Goal: Task Accomplishment & Management: Manage account settings

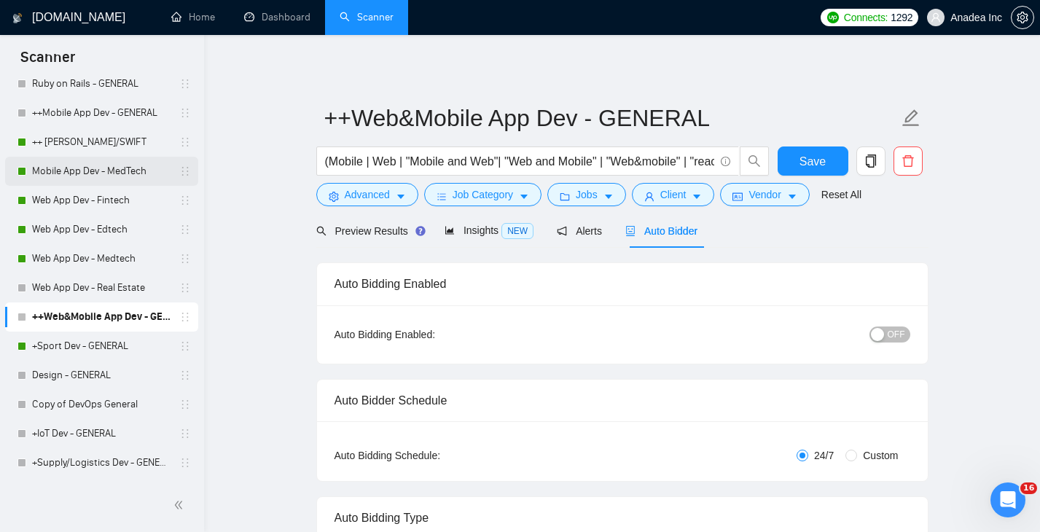
scroll to position [428, 0]
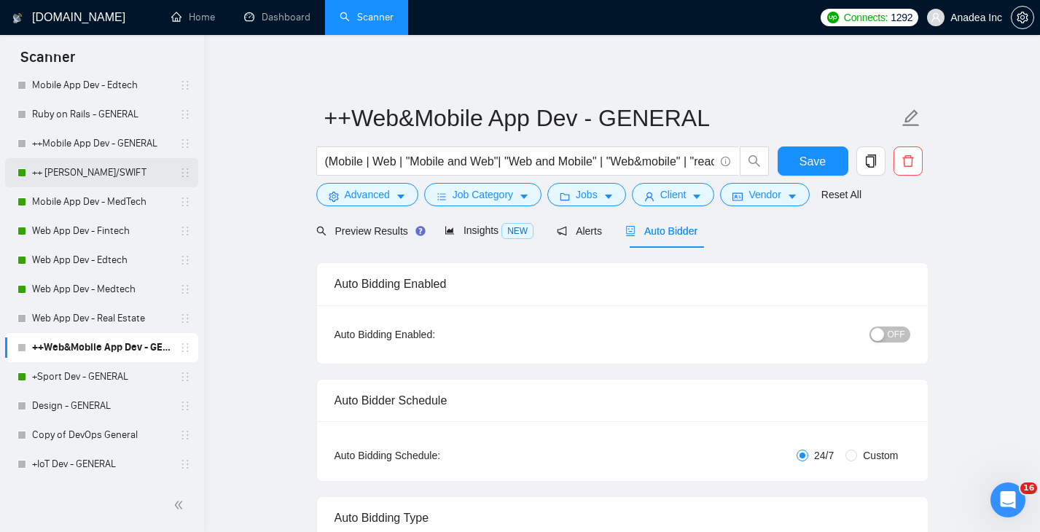
click at [98, 165] on link "++ [PERSON_NAME]/SWIFT" at bounding box center [101, 172] width 138 height 29
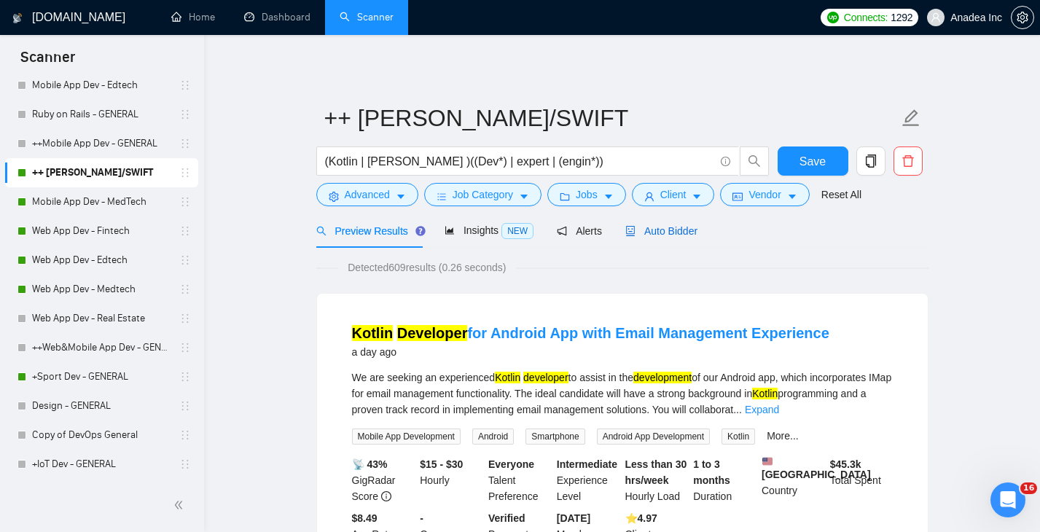
click at [679, 230] on span "Auto Bidder" at bounding box center [661, 231] width 72 height 12
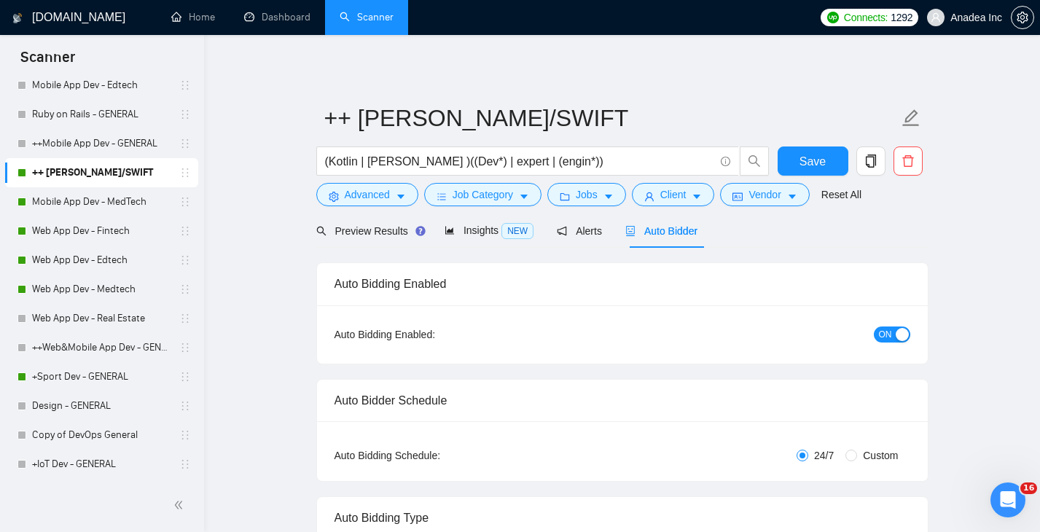
click at [882, 333] on span "ON" at bounding box center [885, 334] width 13 height 16
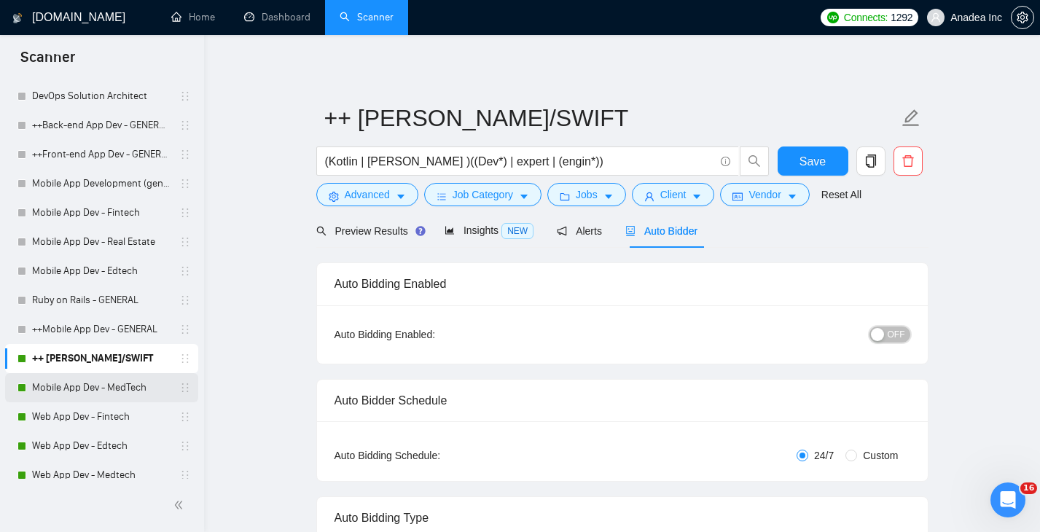
scroll to position [199, 0]
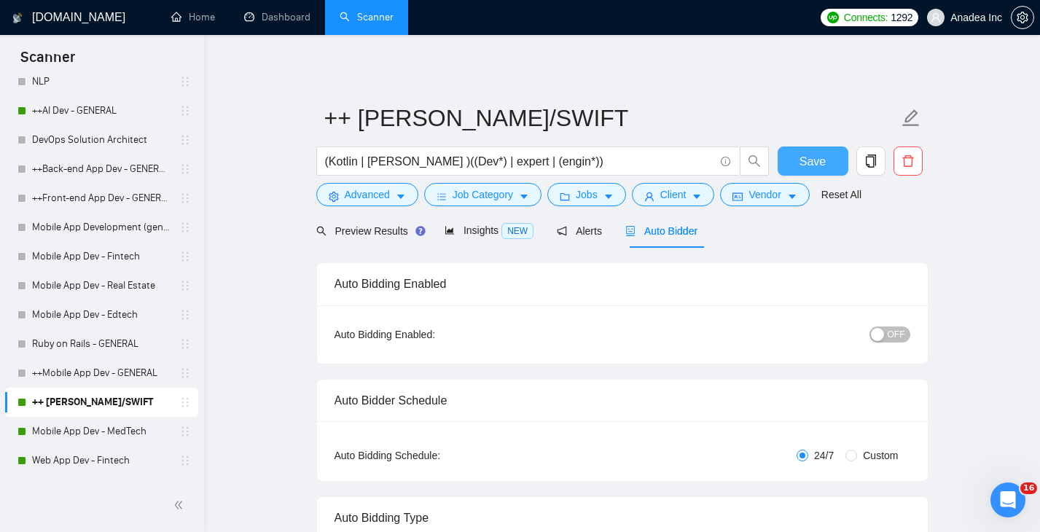
click at [816, 166] on span "Save" at bounding box center [812, 161] width 26 height 18
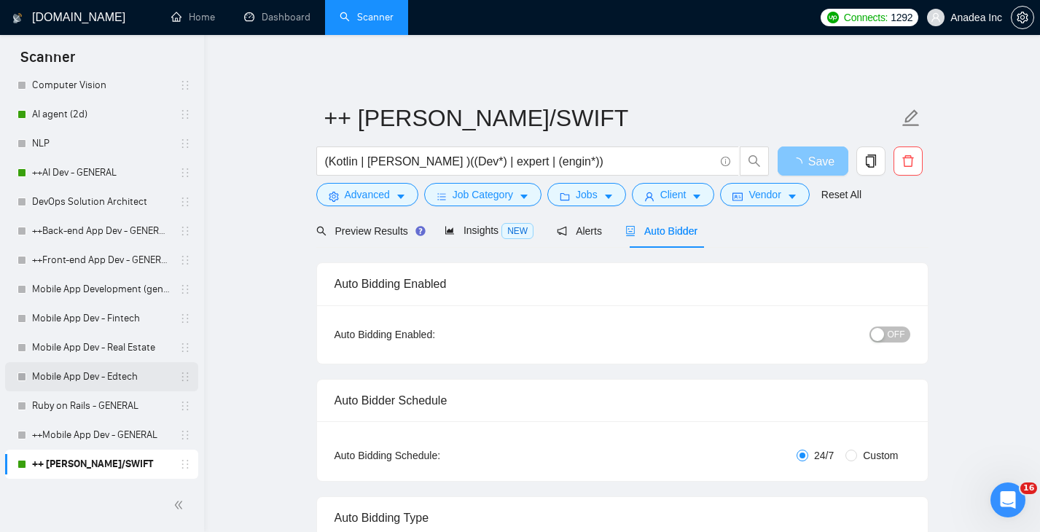
scroll to position [0, 0]
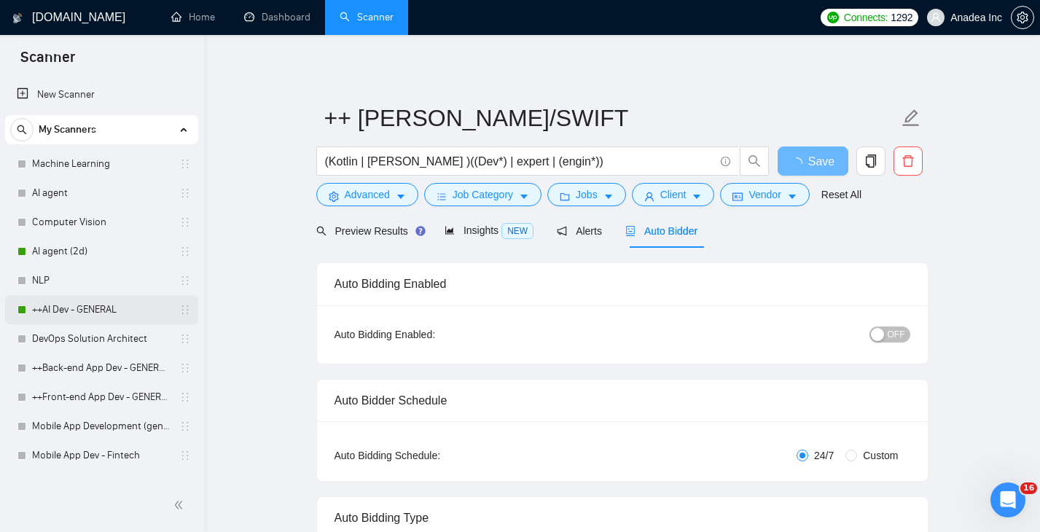
click at [93, 309] on link "++AI Dev - GENERAL" at bounding box center [101, 309] width 138 height 29
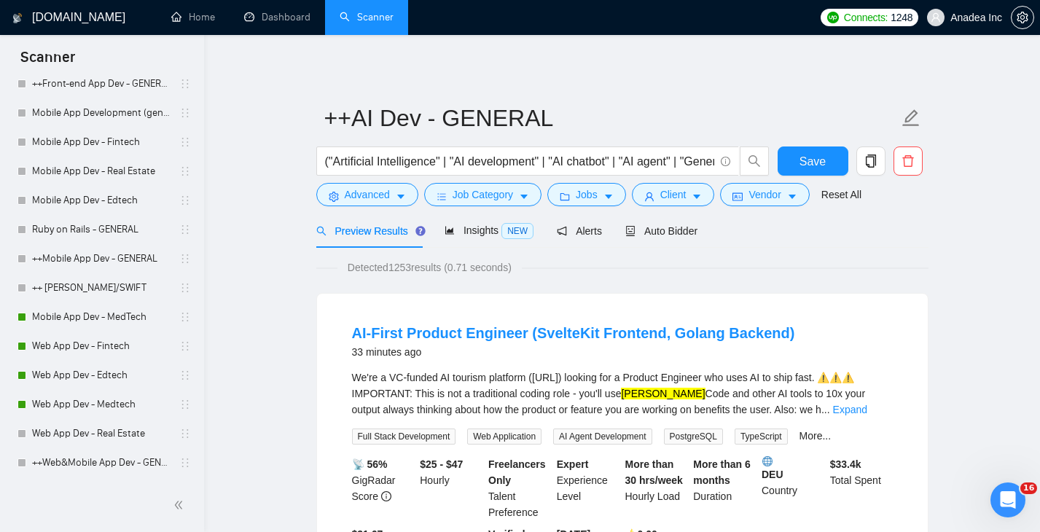
scroll to position [423, 0]
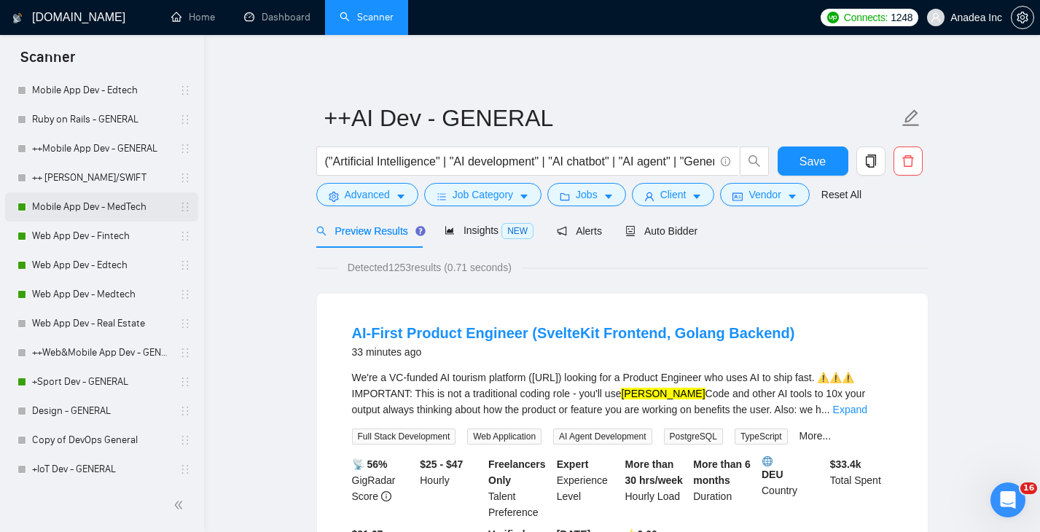
click at [106, 206] on link "Mobile App Dev - MedTech" at bounding box center [101, 206] width 138 height 29
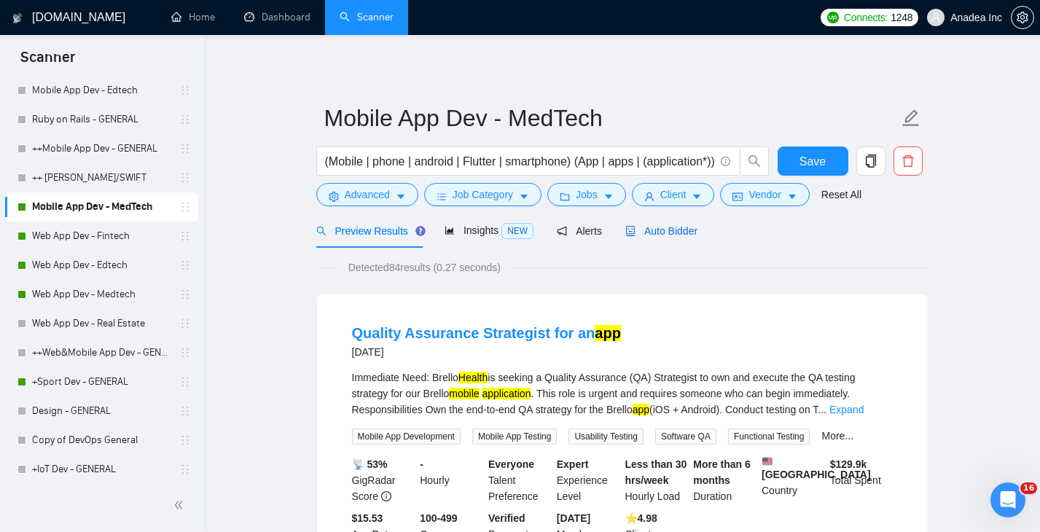
click at [679, 229] on span "Auto Bidder" at bounding box center [661, 231] width 72 height 12
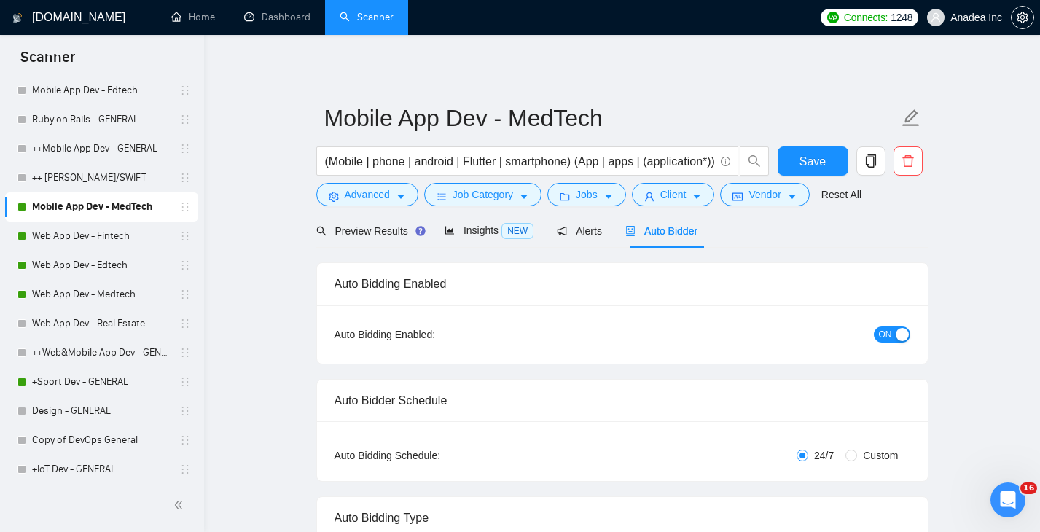
click at [675, 223] on div "Auto Bidder" at bounding box center [661, 231] width 72 height 16
click at [674, 235] on span "Auto Bidder" at bounding box center [661, 231] width 72 height 12
click at [891, 335] on span "ON" at bounding box center [885, 334] width 13 height 16
click at [812, 156] on span "Save" at bounding box center [812, 161] width 26 height 18
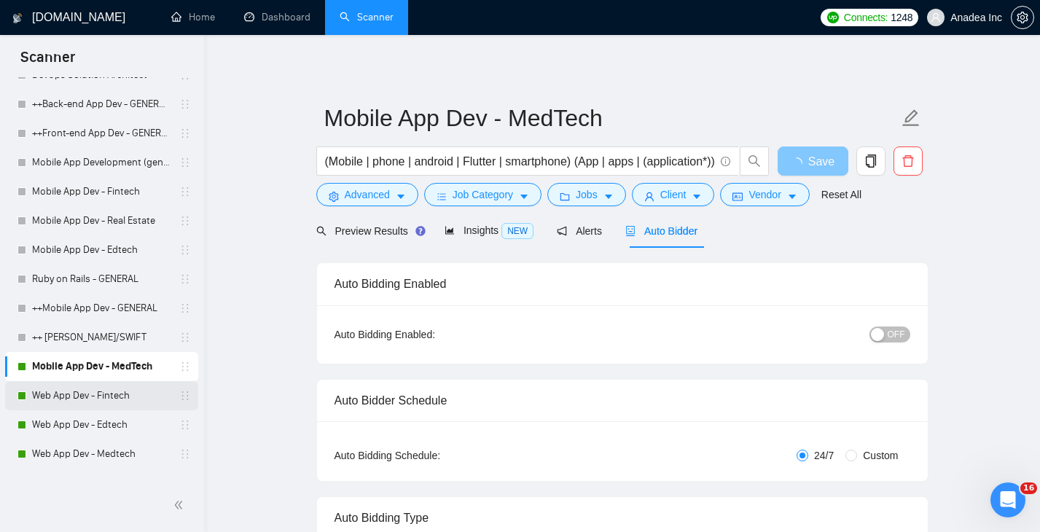
scroll to position [297, 0]
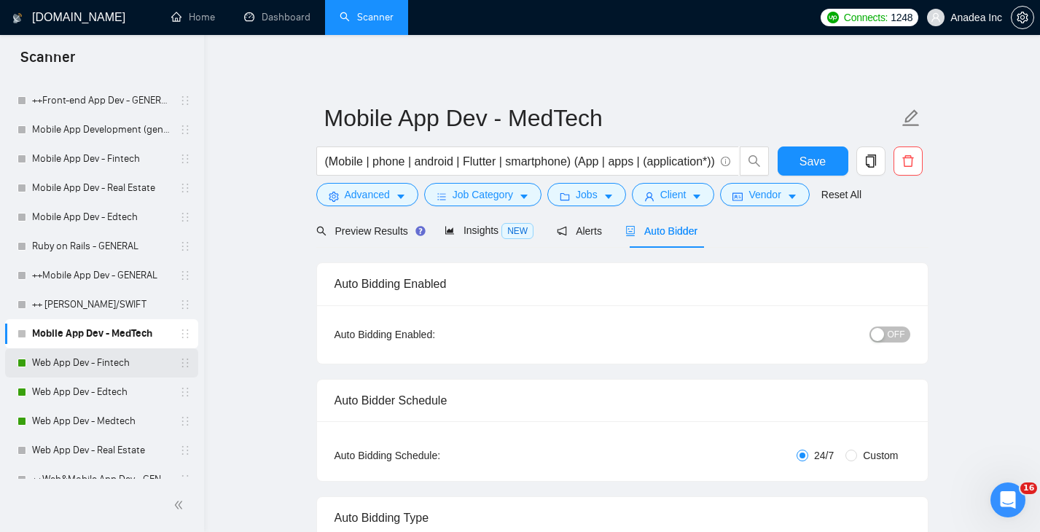
click at [67, 356] on link "Web App Dev - Fintech" at bounding box center [101, 362] width 138 height 29
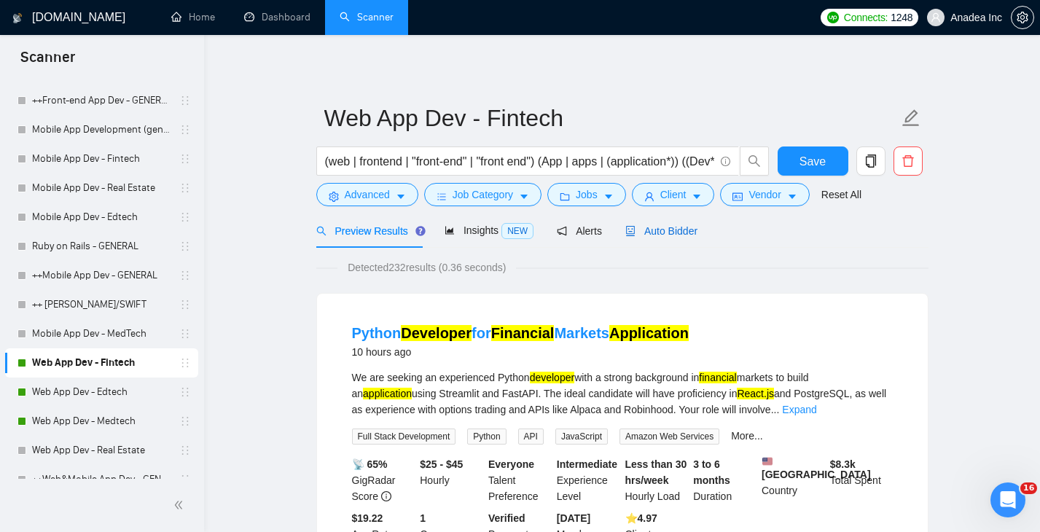
click at [678, 228] on span "Auto Bidder" at bounding box center [661, 231] width 72 height 12
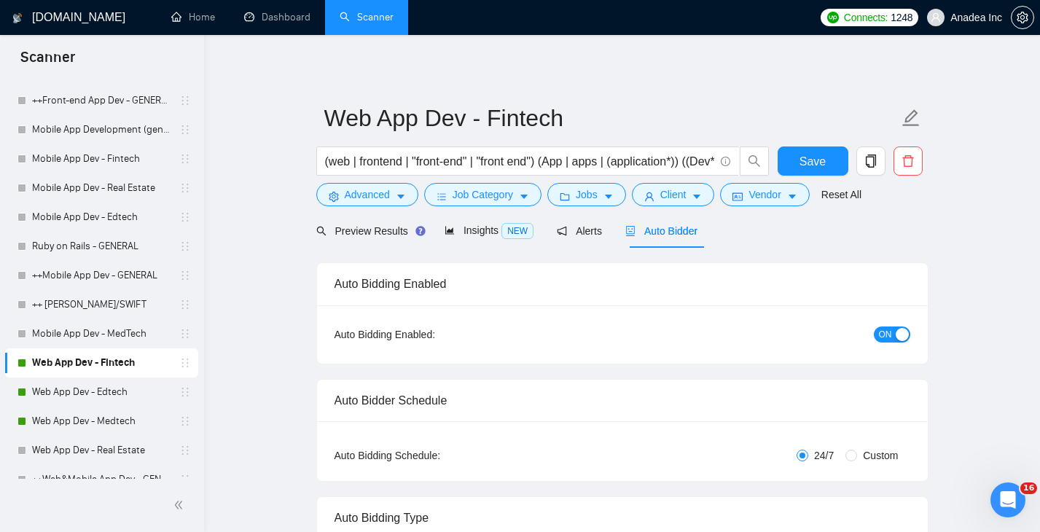
click at [885, 334] on span "ON" at bounding box center [885, 334] width 13 height 16
click at [815, 163] on span "Save" at bounding box center [812, 161] width 26 height 18
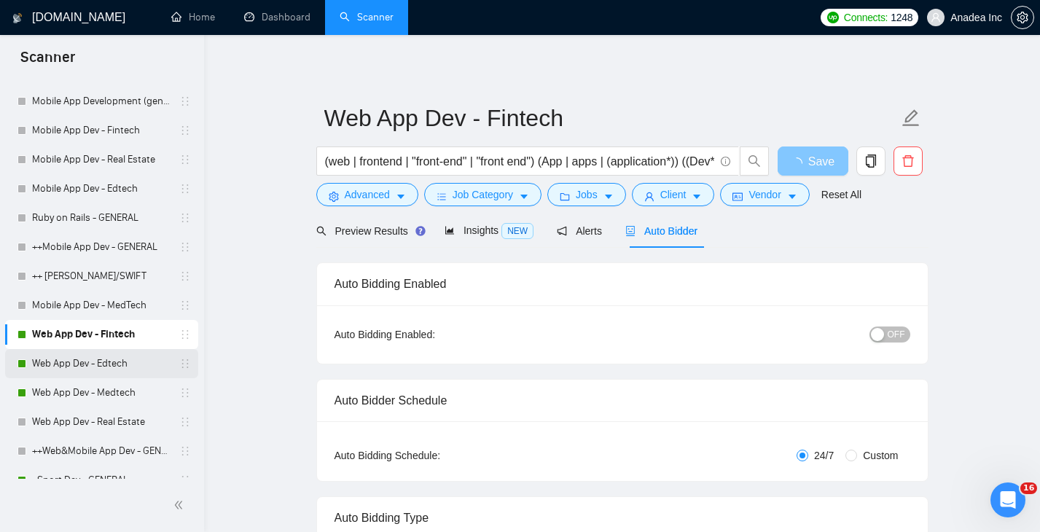
scroll to position [328, 0]
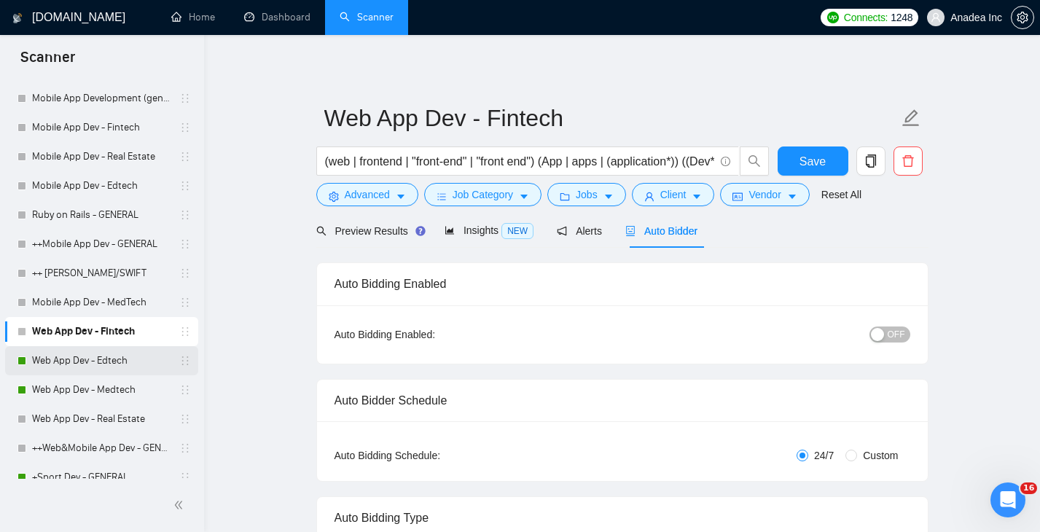
click at [79, 357] on link "Web App Dev - Edtech" at bounding box center [101, 360] width 138 height 29
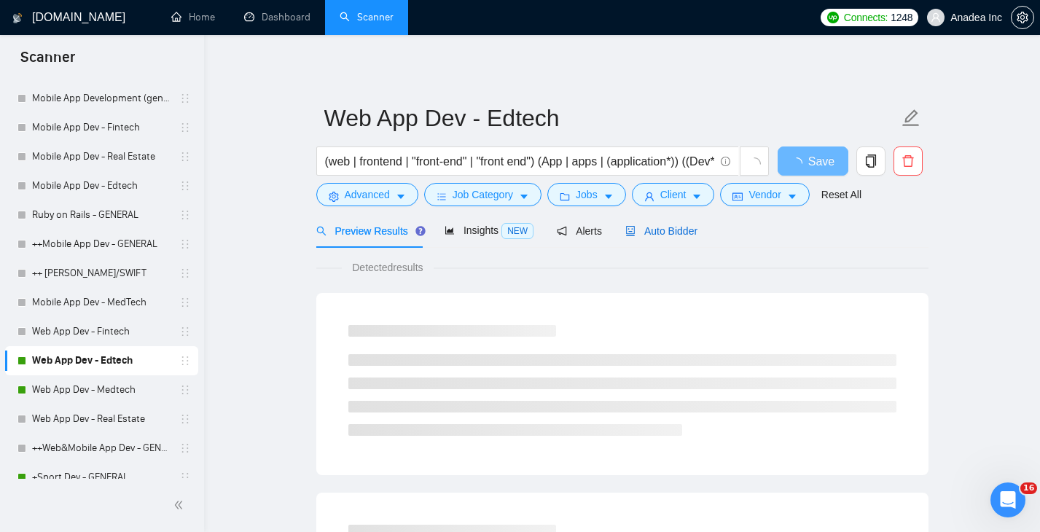
click at [672, 232] on span "Auto Bidder" at bounding box center [661, 231] width 72 height 12
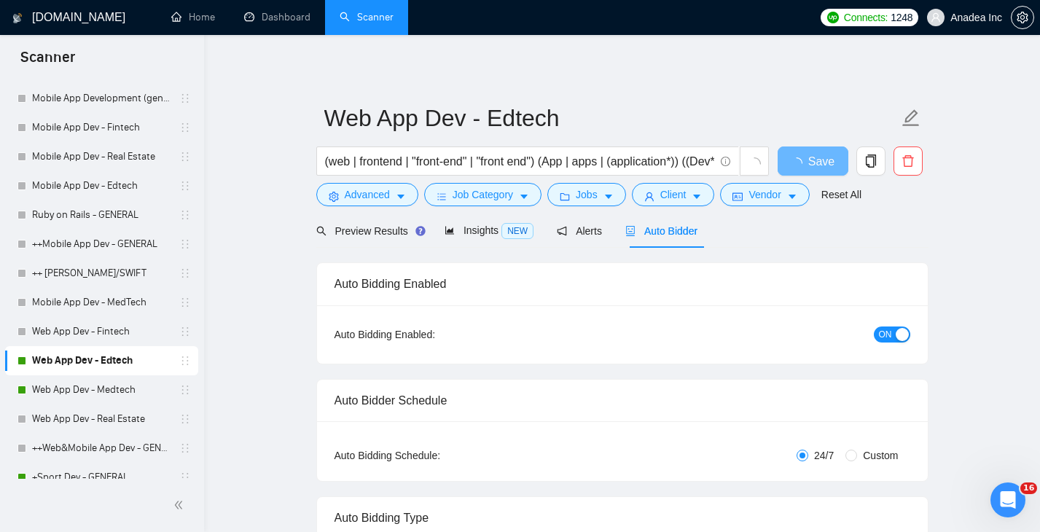
click at [885, 330] on span "ON" at bounding box center [885, 334] width 13 height 16
click at [818, 154] on span "Save" at bounding box center [812, 161] width 26 height 18
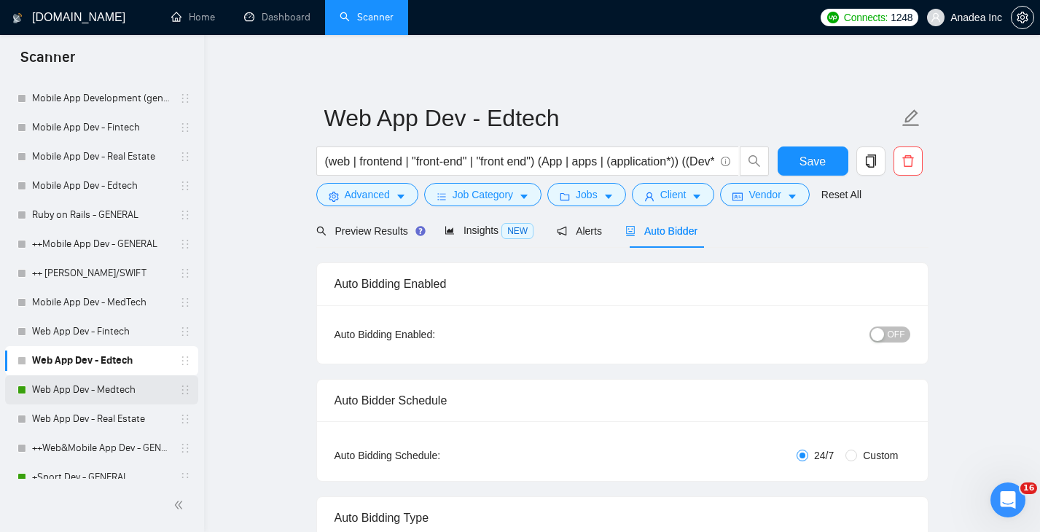
click at [101, 392] on link "Web App Dev - Medtech" at bounding box center [101, 389] width 138 height 29
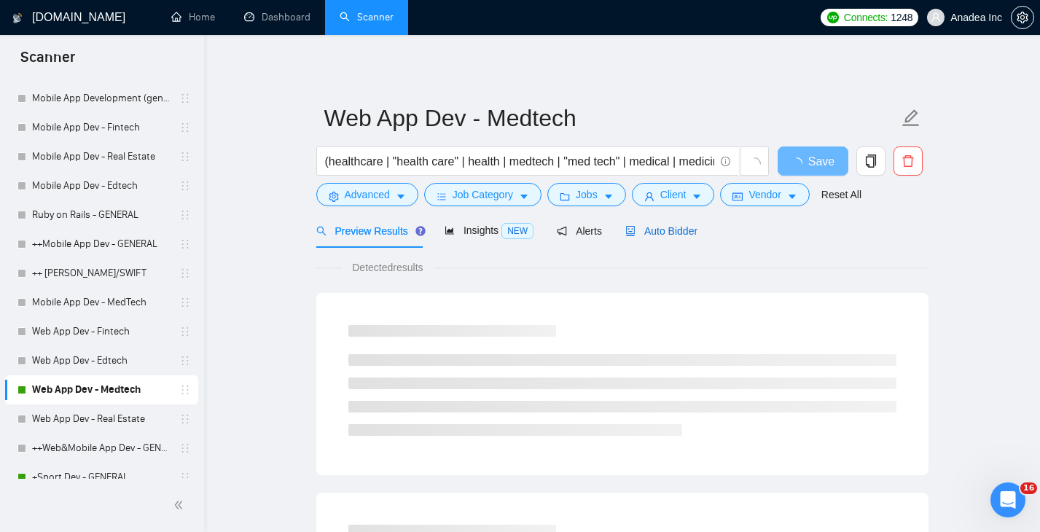
click at [683, 228] on span "Auto Bidder" at bounding box center [661, 231] width 72 height 12
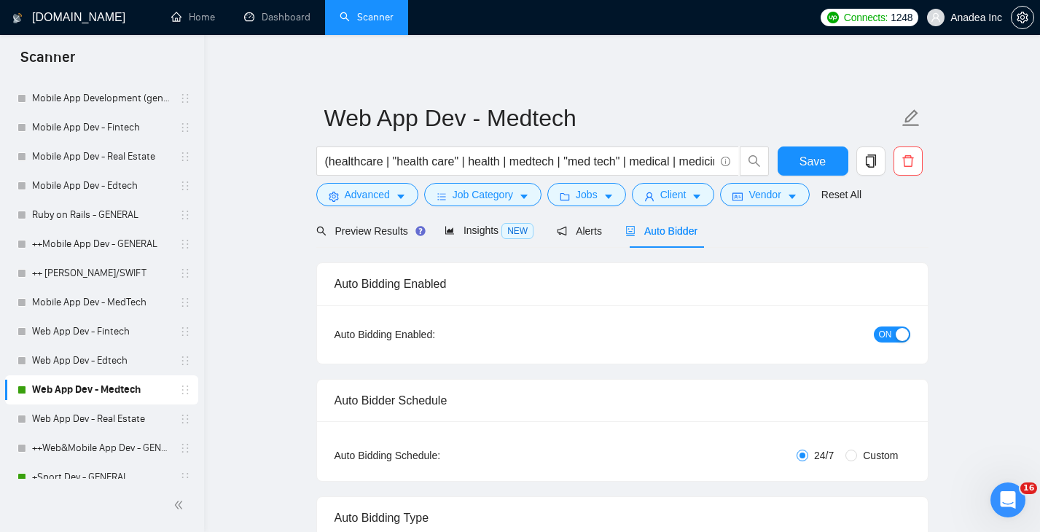
click at [884, 337] on span "ON" at bounding box center [885, 334] width 13 height 16
click at [815, 157] on div "Reset all filters" at bounding box center [848, 166] width 79 height 25
click at [795, 159] on button "Save" at bounding box center [812, 160] width 71 height 29
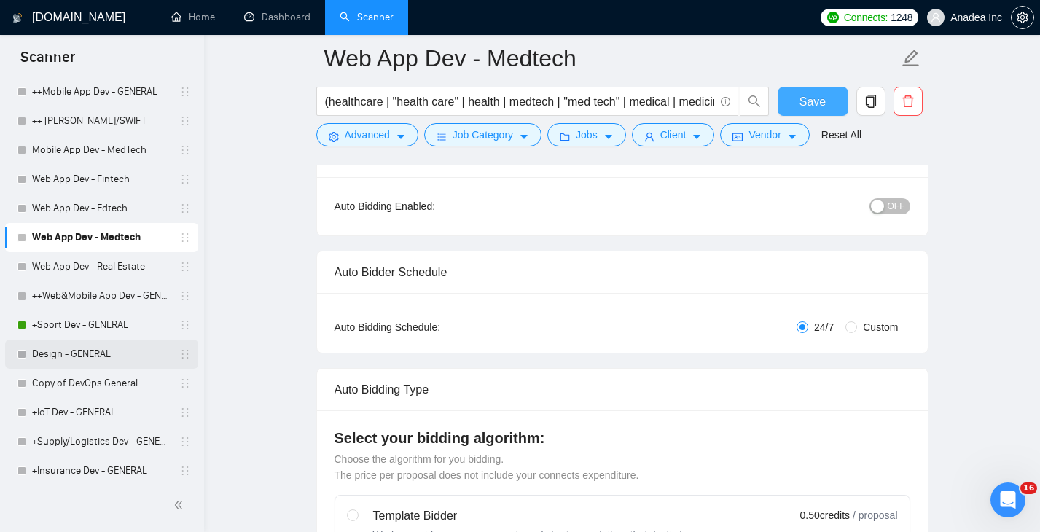
scroll to position [482, 0]
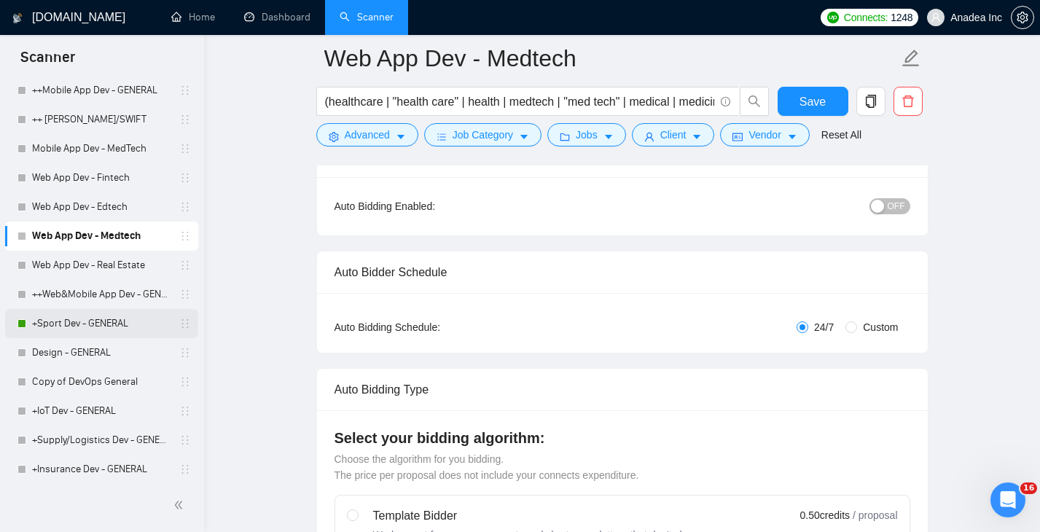
click at [101, 318] on link "+Sport Dev - GENERAL" at bounding box center [101, 323] width 138 height 29
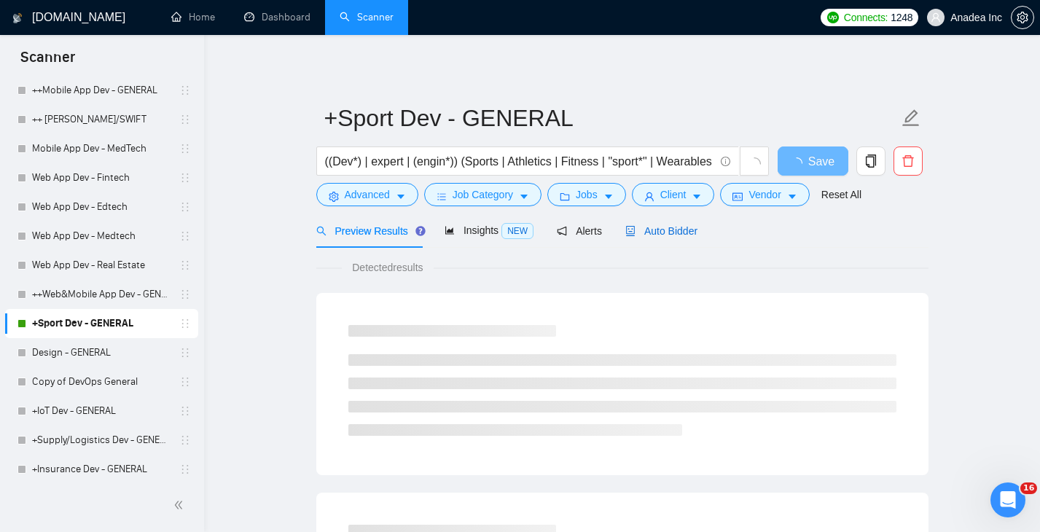
click at [675, 225] on span "Auto Bidder" at bounding box center [661, 231] width 72 height 12
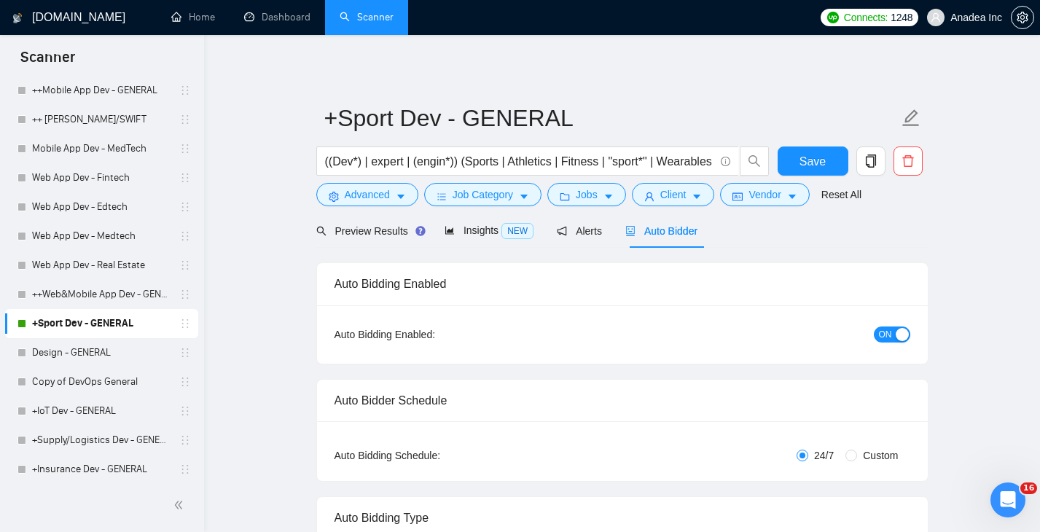
click at [889, 332] on span "ON" at bounding box center [885, 334] width 13 height 16
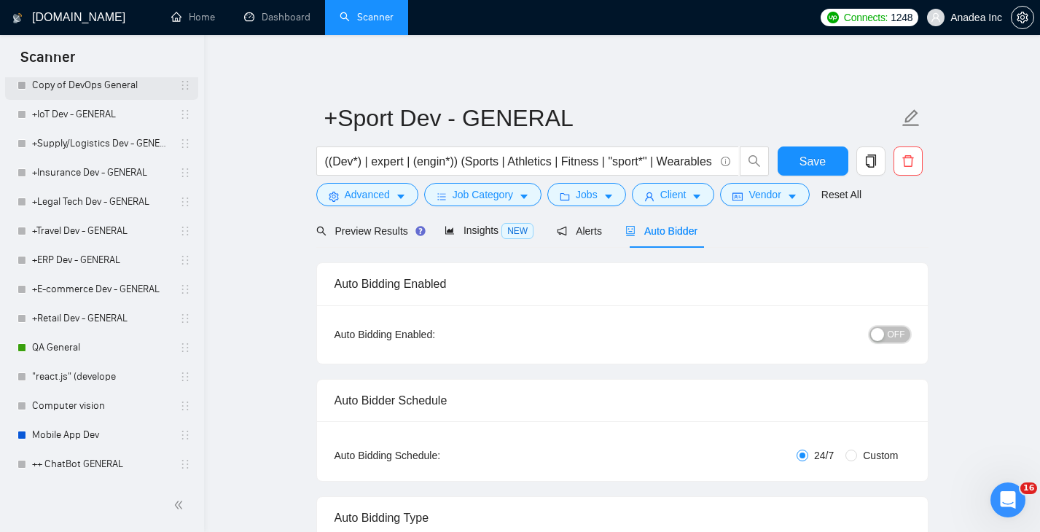
scroll to position [9, 0]
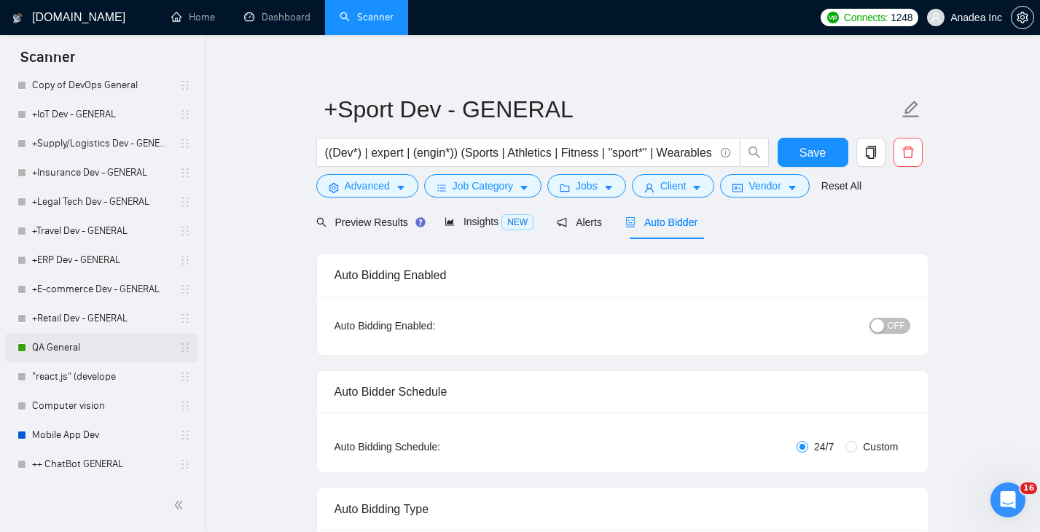
click at [69, 346] on link "QA General" at bounding box center [101, 347] width 138 height 29
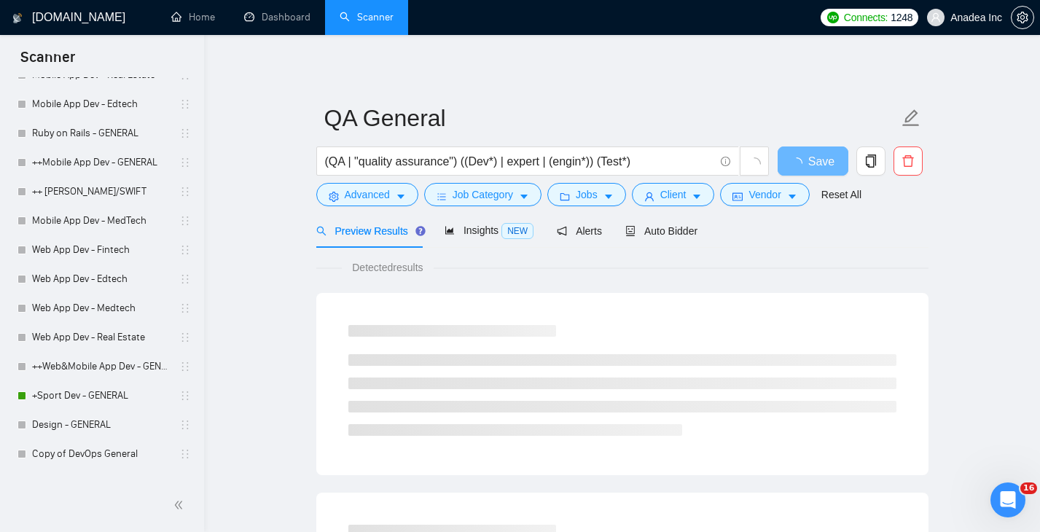
scroll to position [596, 0]
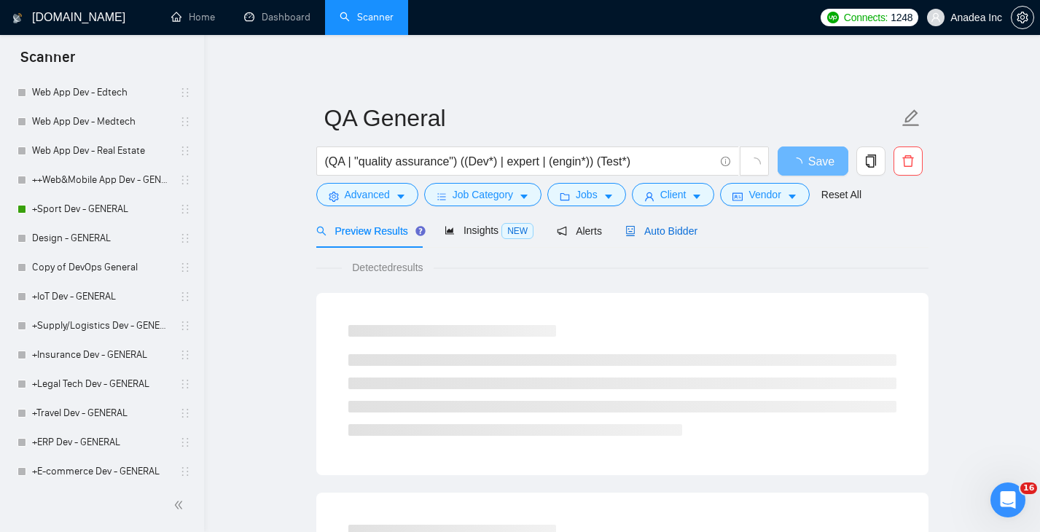
click at [673, 225] on span "Auto Bidder" at bounding box center [661, 231] width 72 height 12
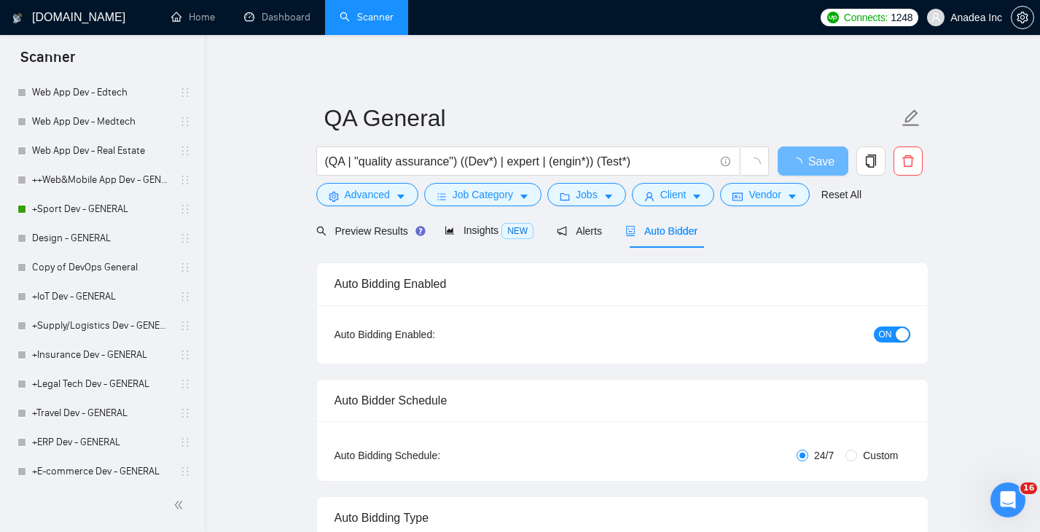
click at [887, 343] on div "ON" at bounding box center [814, 334] width 192 height 23
click at [887, 331] on span "ON" at bounding box center [885, 334] width 13 height 16
click at [821, 163] on div "Reset all filters" at bounding box center [848, 166] width 79 height 25
click at [798, 160] on icon "loading" at bounding box center [796, 163] width 13 height 13
click at [798, 160] on icon "loading" at bounding box center [796, 163] width 12 height 12
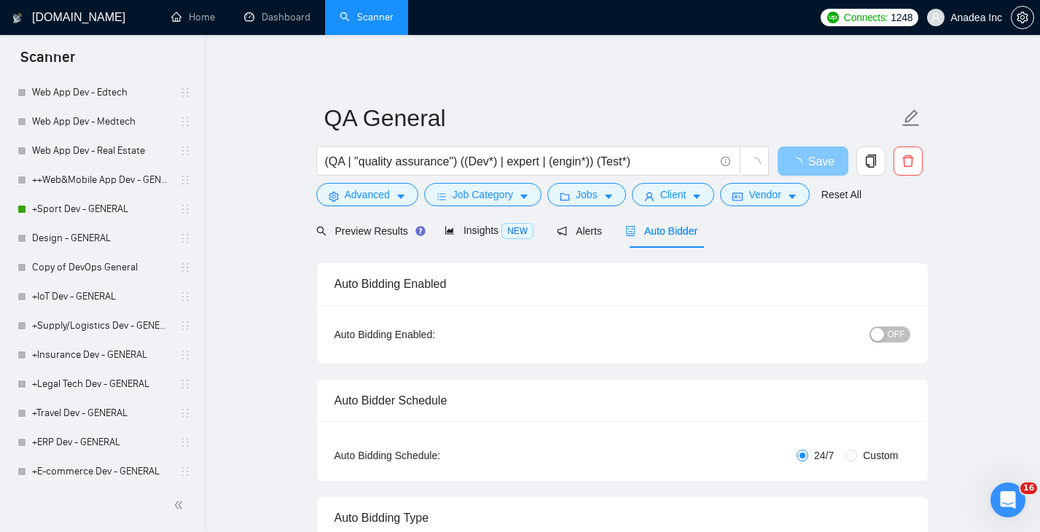
click at [798, 160] on icon "loading" at bounding box center [796, 163] width 12 height 12
click at [798, 160] on icon "loading" at bounding box center [796, 164] width 14 height 14
click at [798, 160] on button "Save" at bounding box center [812, 160] width 71 height 29
